Goal: Information Seeking & Learning: Learn about a topic

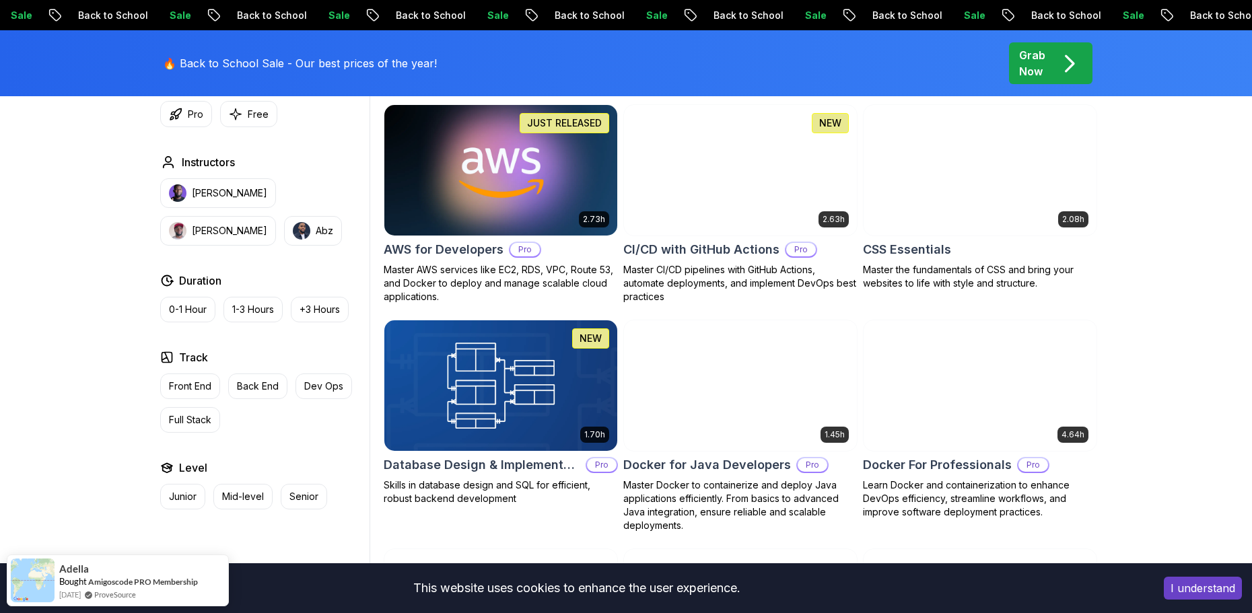
scroll to position [1010, 0]
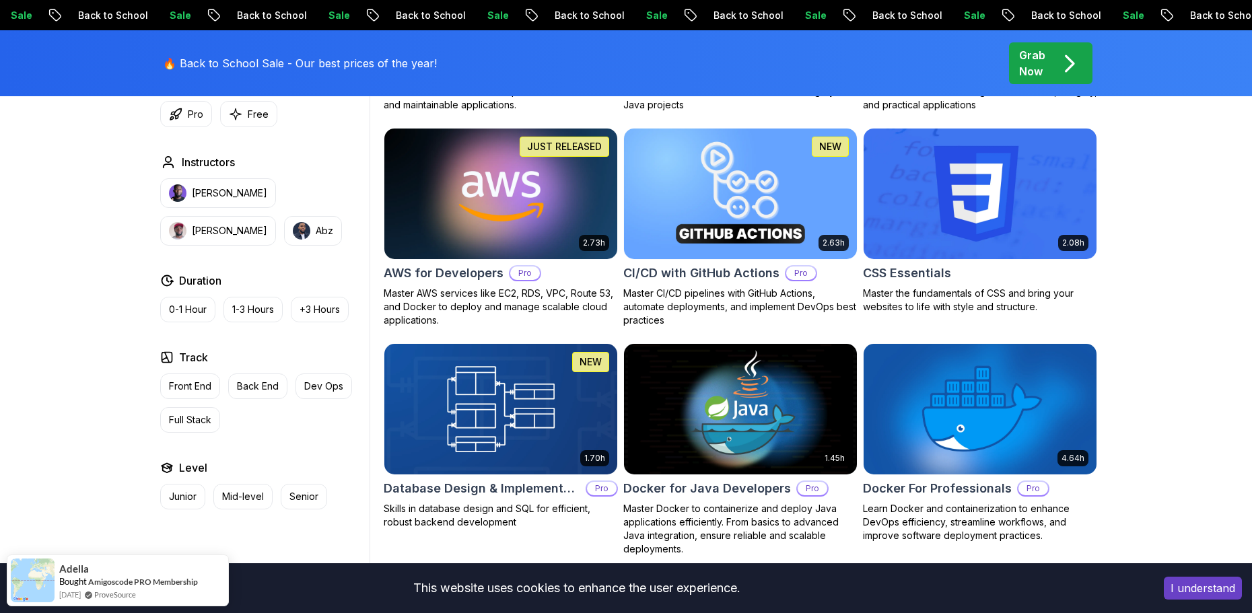
click at [531, 223] on img at bounding box center [500, 193] width 244 height 137
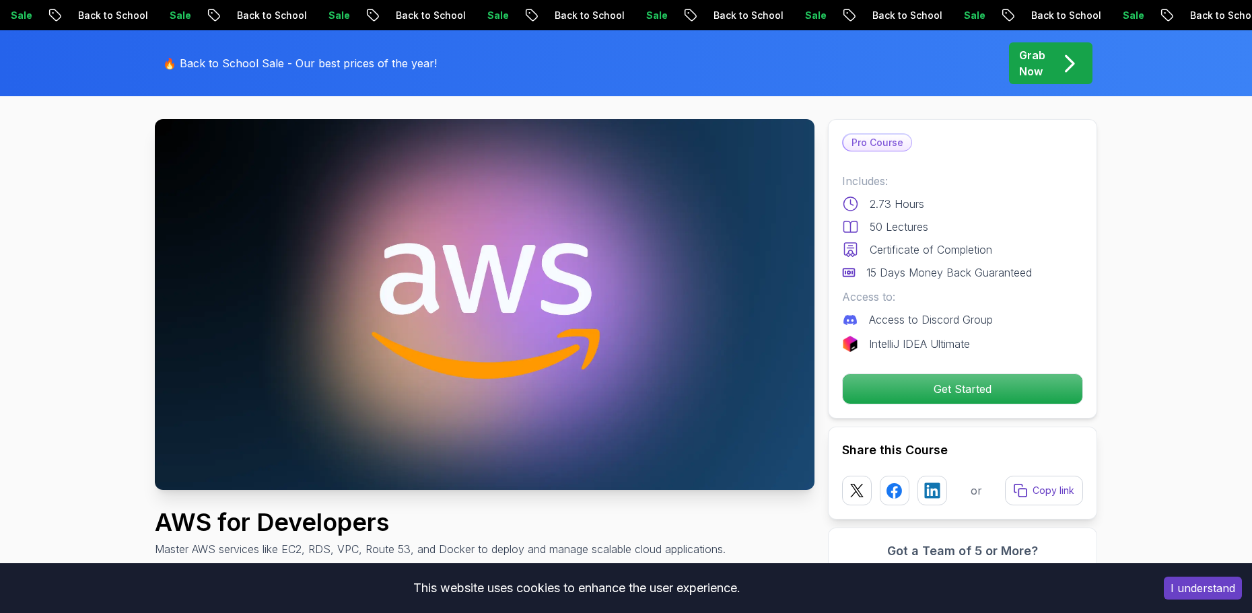
scroll to position [26, 0]
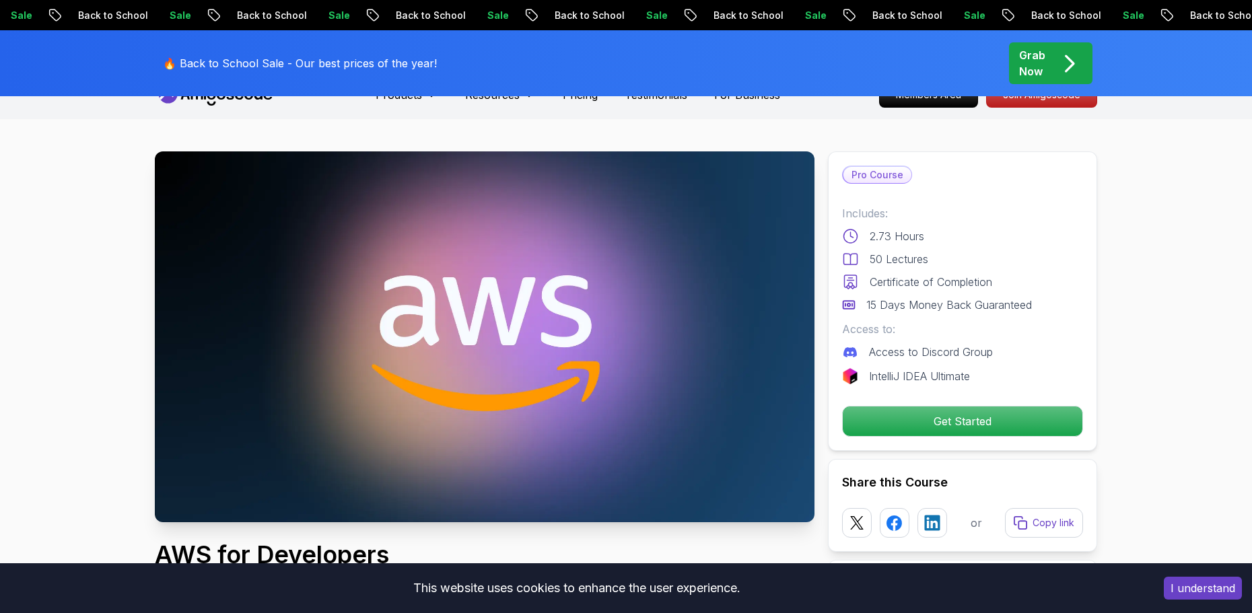
click at [1179, 9] on p "Back to School" at bounding box center [1225, 15] width 92 height 13
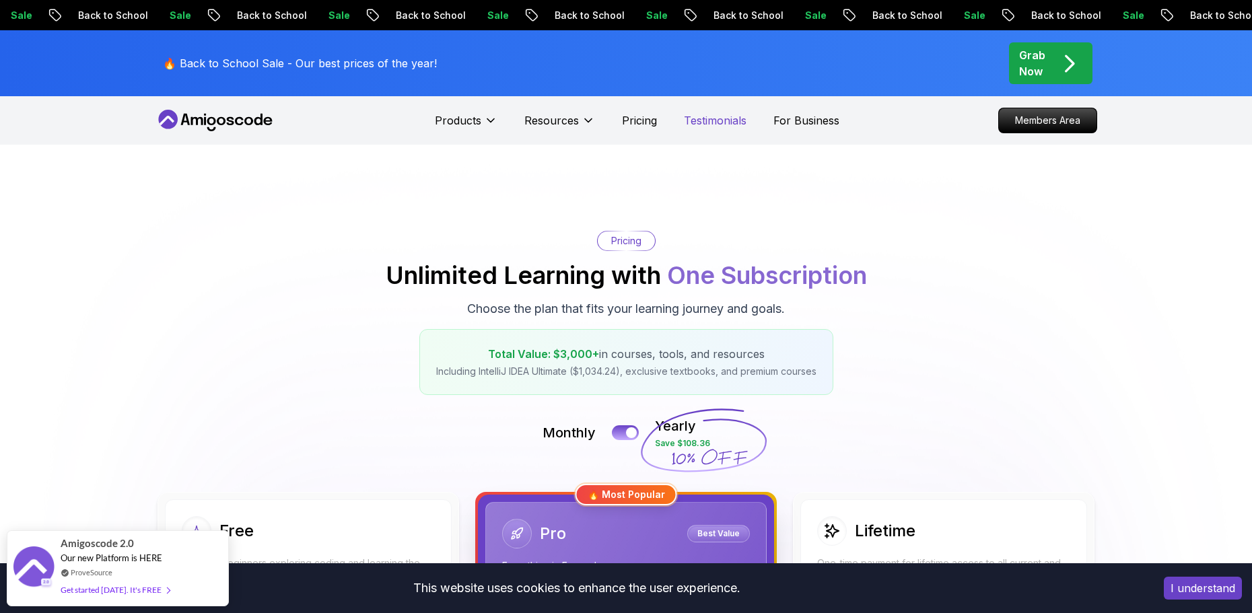
click at [708, 119] on p "Testimonials" at bounding box center [715, 120] width 63 height 16
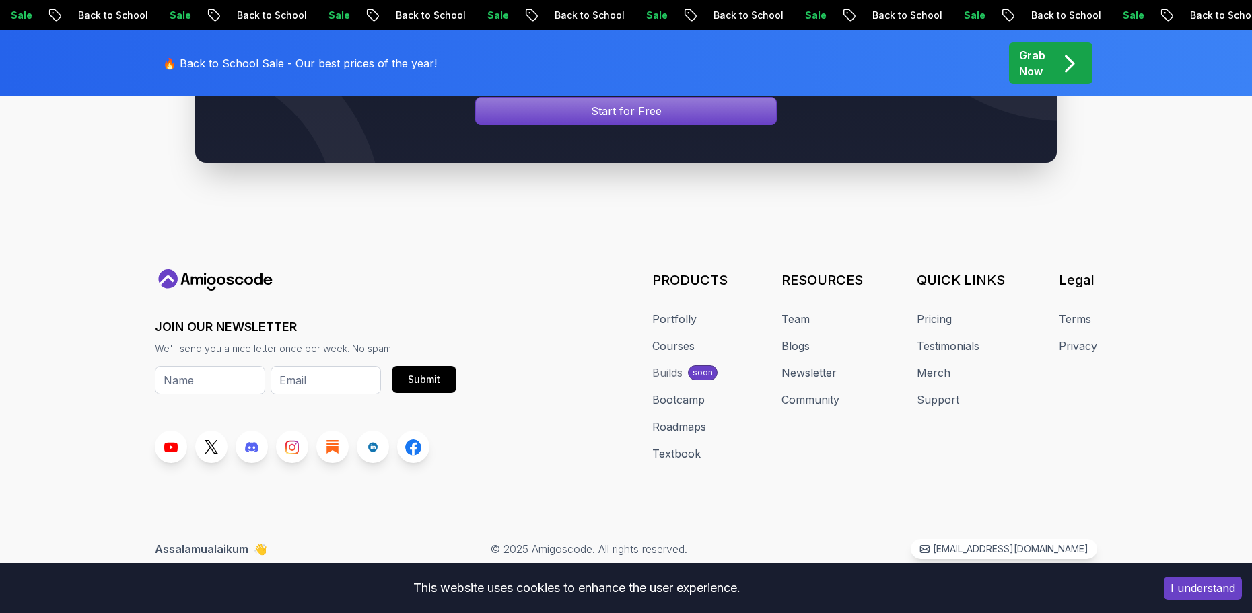
scroll to position [6194, 0]
